Goal: Navigation & Orientation: Find specific page/section

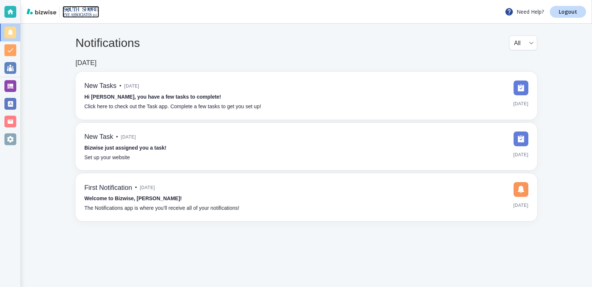
click at [70, 8] on img at bounding box center [81, 12] width 37 height 12
click at [13, 89] on div at bounding box center [10, 86] width 12 height 12
